Goal: Navigation & Orientation: Understand site structure

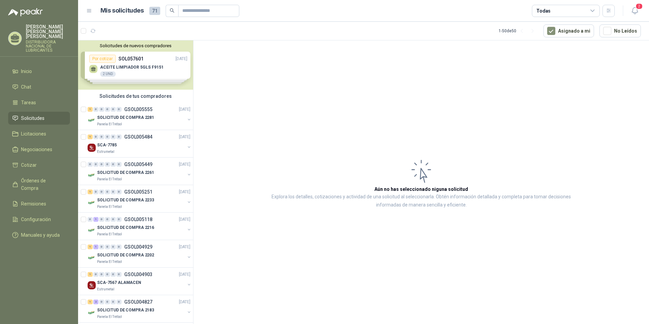
click at [30, 114] on span "Solicitudes" at bounding box center [32, 117] width 23 height 7
click at [39, 116] on span "Solicitudes" at bounding box center [32, 117] width 23 height 7
click at [148, 68] on div "Solicitudes de nuevos compradores Por cotizar SOL057601 [DATE] ACEITE LIMPIADOR…" at bounding box center [135, 64] width 115 height 49
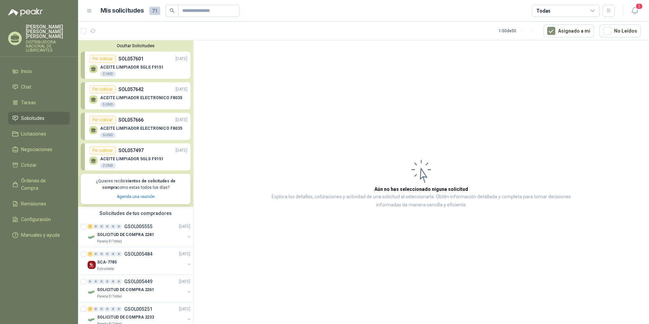
click at [227, 85] on article "Aún no has seleccionado niguna solicitud Explora los detalles, cotizaciones y a…" at bounding box center [420, 183] width 455 height 286
click at [134, 46] on button "Ocultar Solicitudes" at bounding box center [136, 45] width 110 height 5
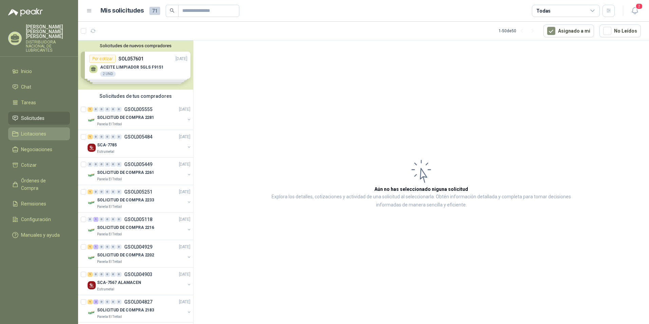
click at [35, 130] on span "Licitaciones" at bounding box center [33, 133] width 25 height 7
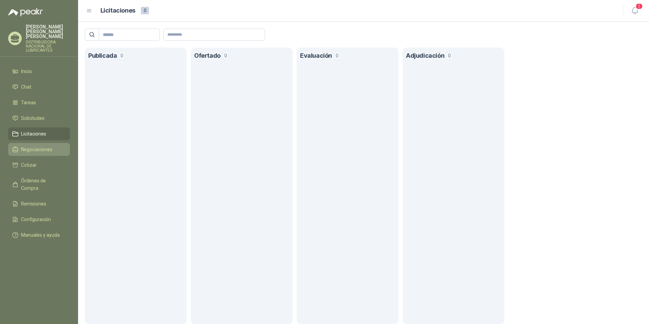
click at [42, 146] on span "Negociaciones" at bounding box center [36, 149] width 31 height 7
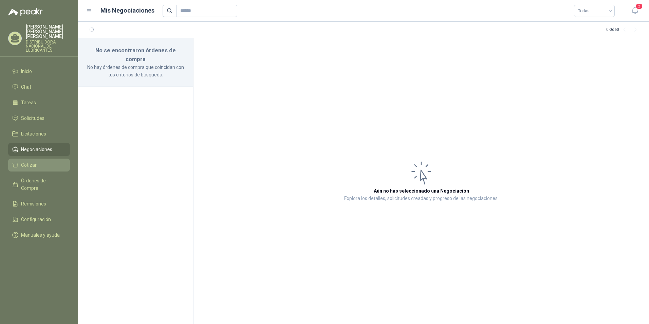
click at [34, 161] on span "Cotizar" at bounding box center [29, 164] width 16 height 7
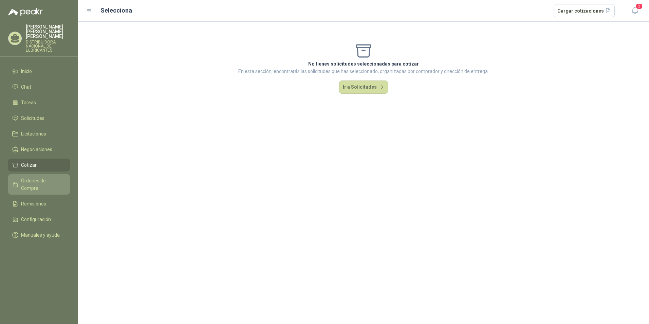
click at [44, 177] on span "Órdenes de Compra" at bounding box center [42, 184] width 42 height 15
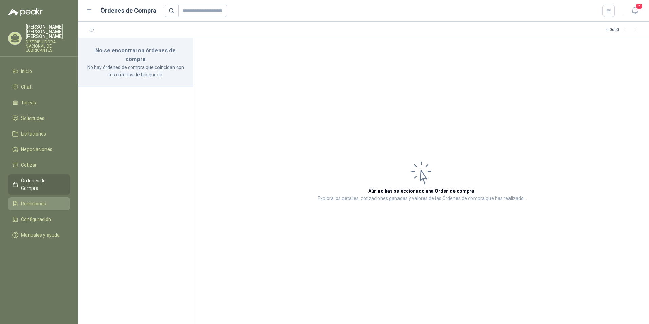
click at [40, 200] on span "Remisiones" at bounding box center [33, 203] width 25 height 7
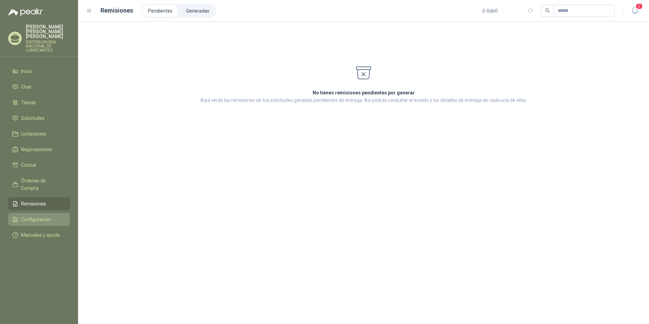
click at [36, 215] on span "Configuración" at bounding box center [36, 218] width 30 height 7
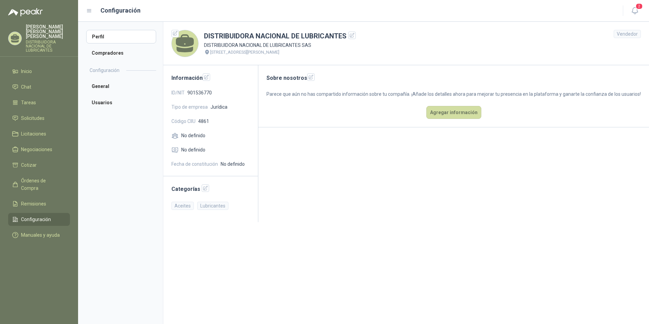
drag, startPoint x: 36, startPoint y: 201, endPoint x: 99, endPoint y: 174, distance: 68.4
click at [99, 174] on aside "Perfil Compradores Configuración General Usuarios" at bounding box center [120, 173] width 85 height 302
click at [38, 231] on span "Manuales y ayuda" at bounding box center [40, 234] width 39 height 7
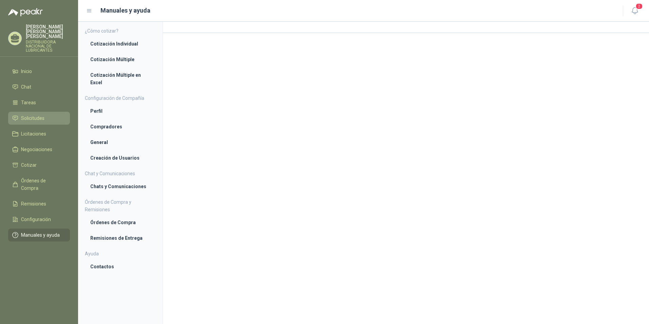
click at [43, 114] on span "Solicitudes" at bounding box center [32, 117] width 23 height 7
